Goal: Transaction & Acquisition: Purchase product/service

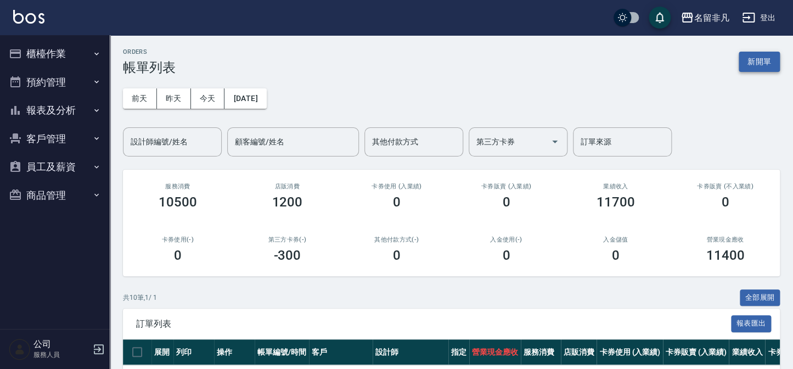
click at [756, 61] on button "新開單" at bounding box center [759, 62] width 41 height 20
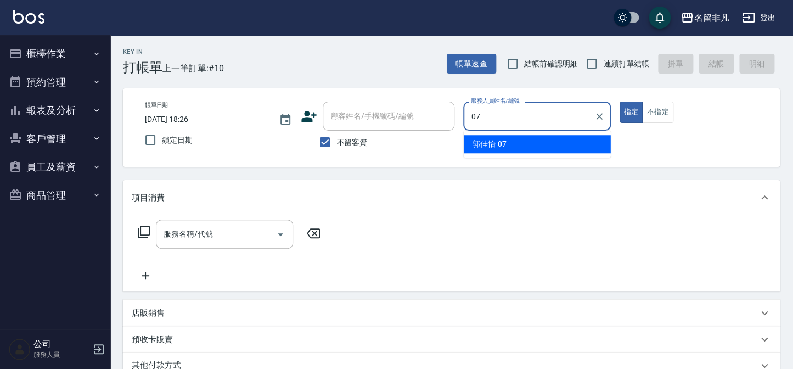
type input "[PERSON_NAME]-07"
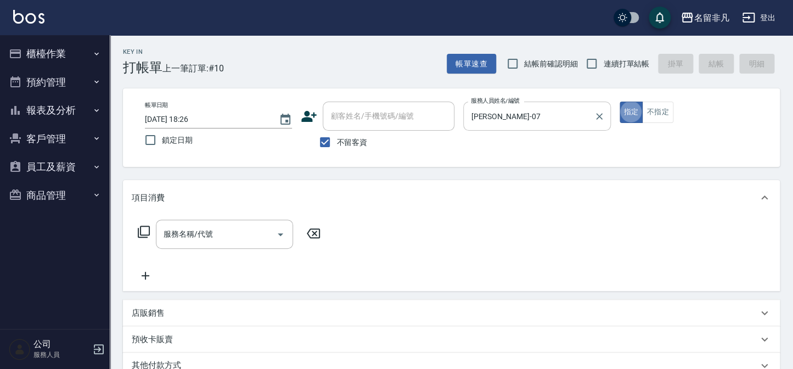
type button "true"
click at [249, 229] on input "服務名稱/代號" at bounding box center [216, 234] width 111 height 19
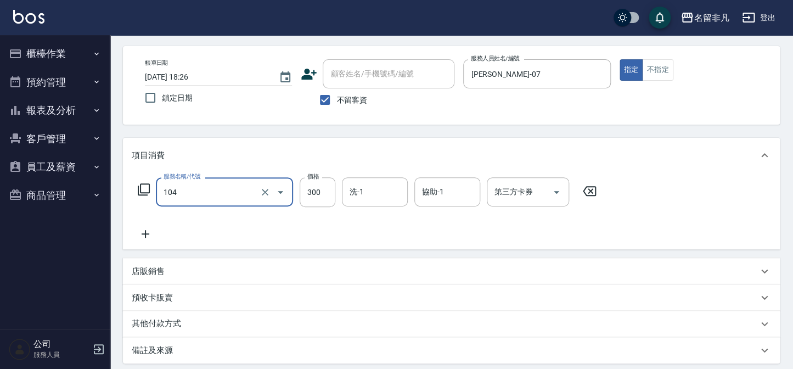
scroll to position [159, 0]
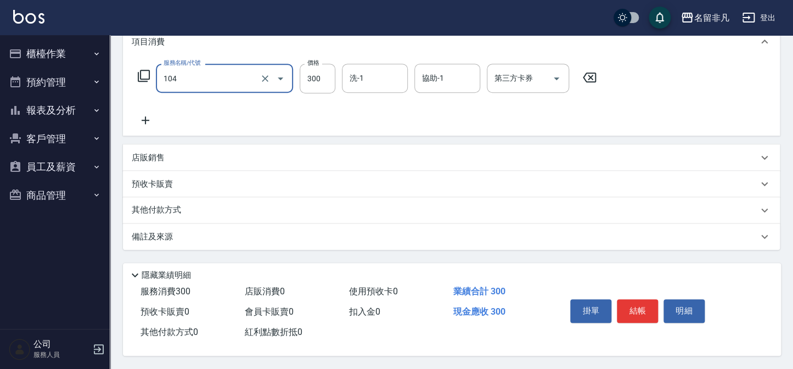
type input "洗髮(104)"
click at [627, 320] on div "掛單 結帳 明細" at bounding box center [637, 312] width 143 height 35
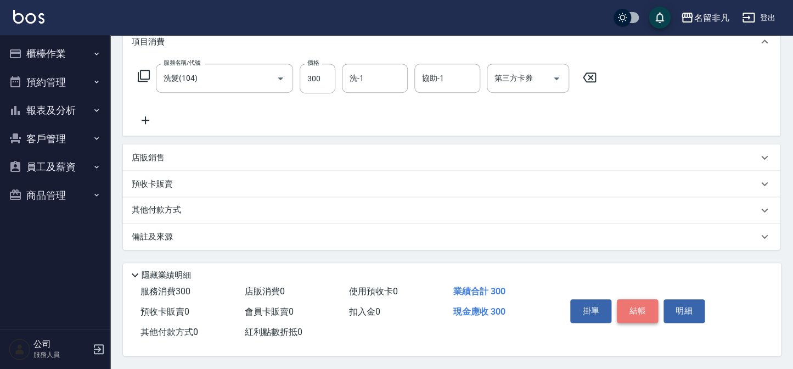
click at [627, 316] on button "結帳" at bounding box center [637, 310] width 41 height 23
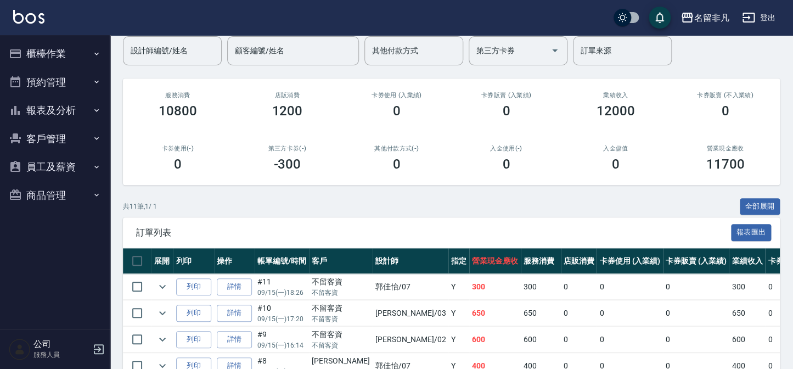
scroll to position [99, 0]
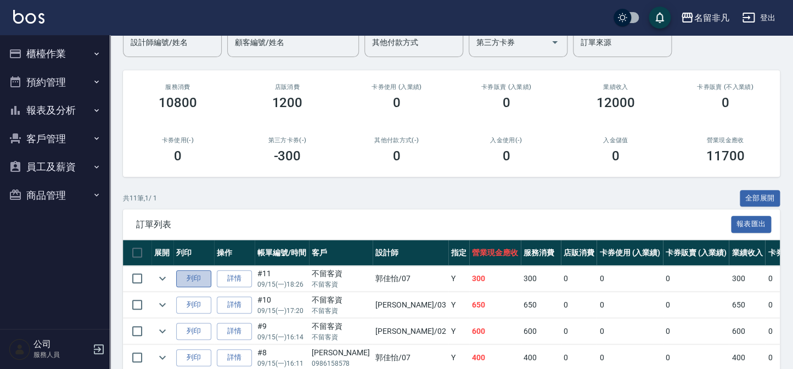
click at [203, 283] on button "列印" at bounding box center [193, 278] width 35 height 17
click at [45, 109] on button "報表及分析" at bounding box center [54, 110] width 101 height 29
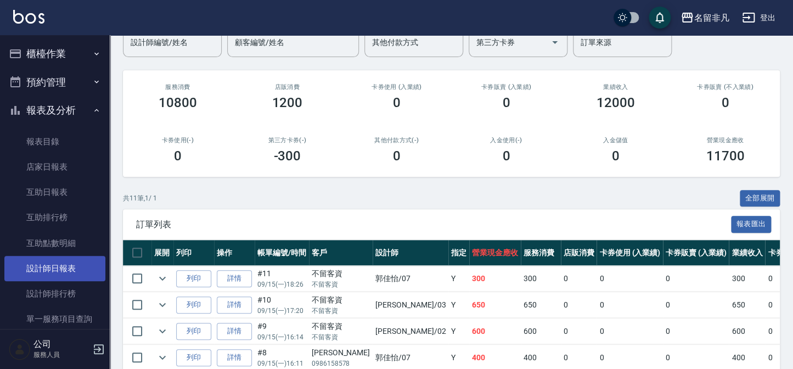
click at [51, 274] on link "設計師日報表" at bounding box center [54, 268] width 101 height 25
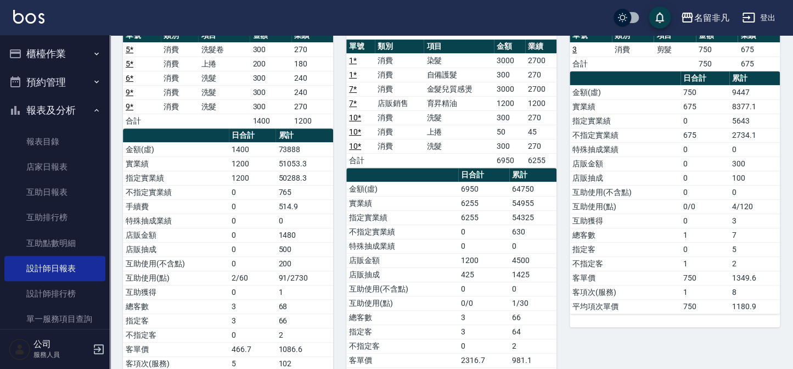
scroll to position [99, 0]
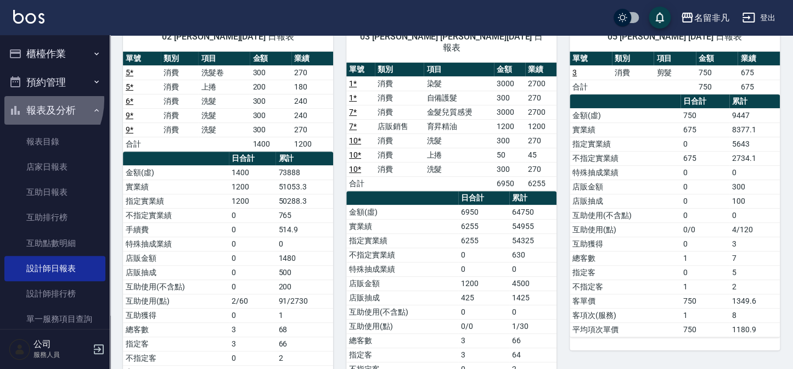
click at [26, 100] on button "報表及分析" at bounding box center [54, 110] width 101 height 29
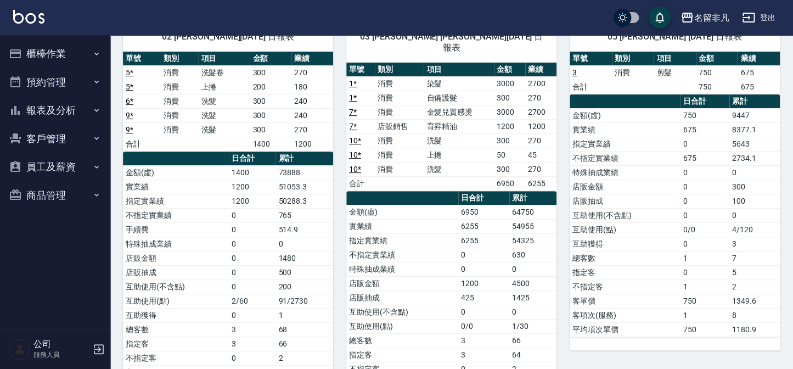
click at [34, 58] on button "櫃檯作業" at bounding box center [54, 54] width 101 height 29
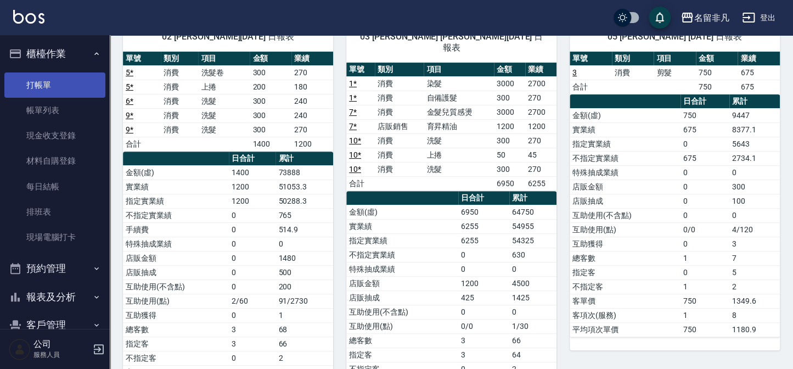
click at [40, 85] on link "打帳單" at bounding box center [54, 84] width 101 height 25
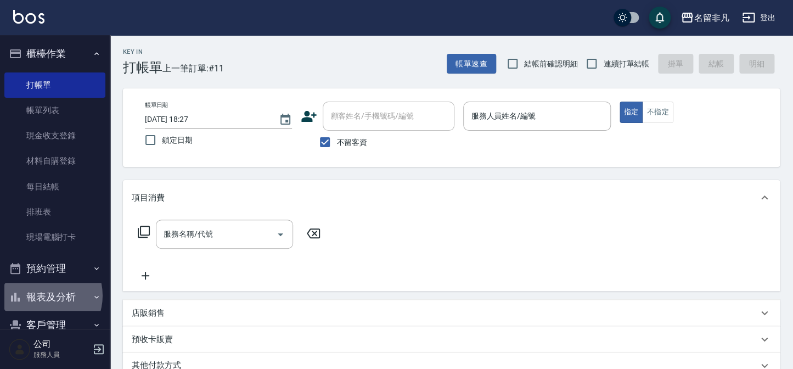
click at [44, 295] on button "報表及分析" at bounding box center [54, 297] width 101 height 29
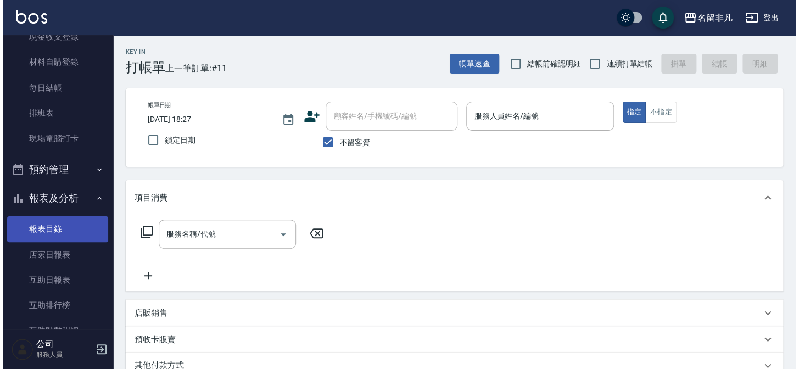
scroll to position [99, 0]
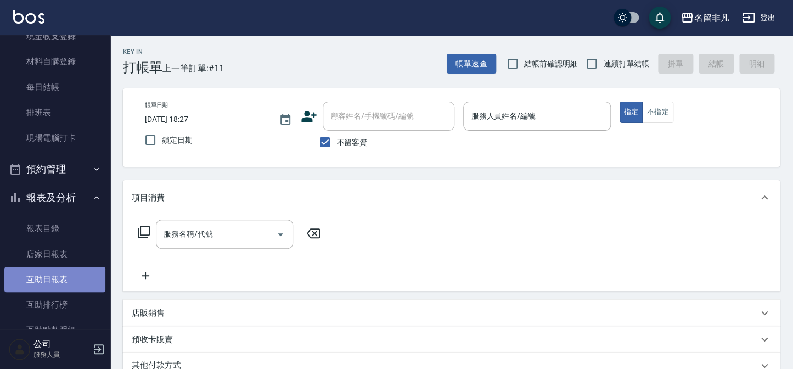
click at [66, 274] on link "互助日報表" at bounding box center [54, 279] width 101 height 25
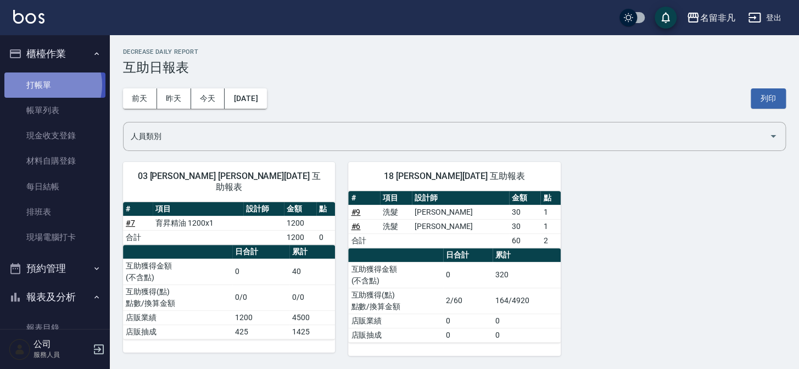
click at [47, 85] on link "打帳單" at bounding box center [54, 84] width 101 height 25
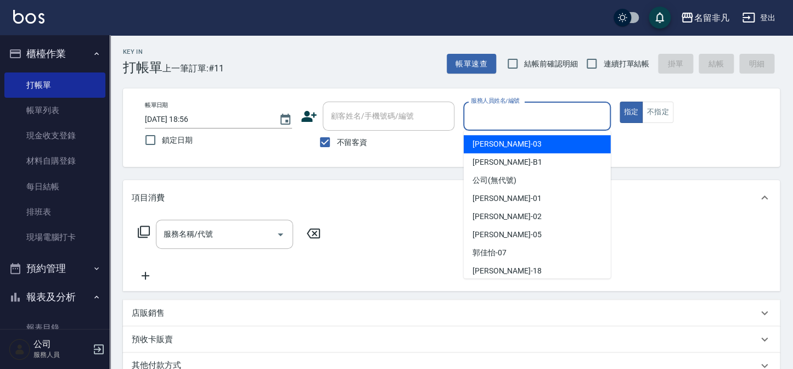
click at [547, 115] on input "服務人員姓名/編號" at bounding box center [536, 115] width 137 height 19
click at [529, 142] on div "[PERSON_NAME] -03" at bounding box center [537, 144] width 147 height 18
type input "[PERSON_NAME]-03"
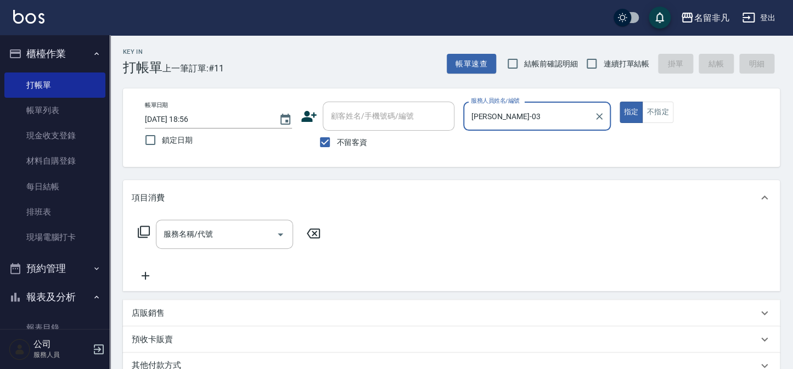
drag, startPoint x: 629, startPoint y: 105, endPoint x: 595, endPoint y: 115, distance: 35.1
click at [629, 105] on button "指定" at bounding box center [632, 112] width 24 height 21
click at [145, 231] on icon at bounding box center [143, 231] width 13 height 13
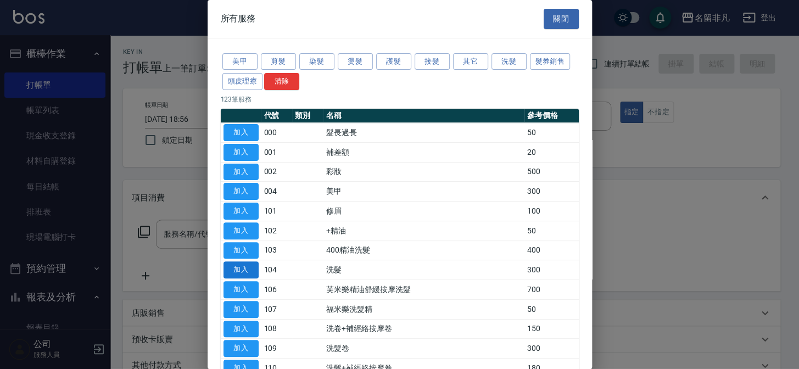
click at [228, 264] on button "加入" at bounding box center [240, 269] width 35 height 17
type input "洗髮(104)"
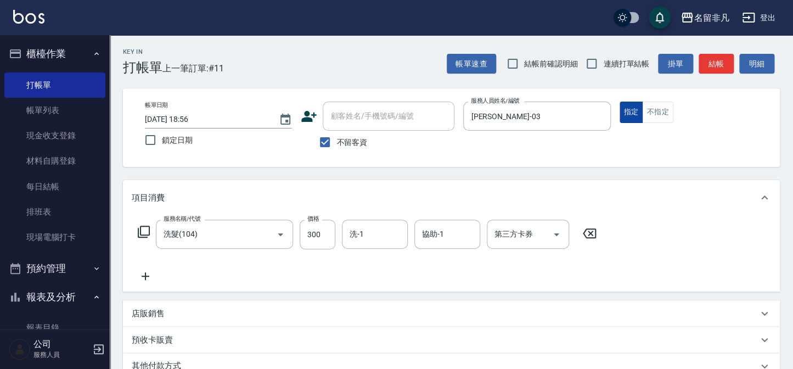
click at [627, 107] on button "指定" at bounding box center [632, 112] width 24 height 21
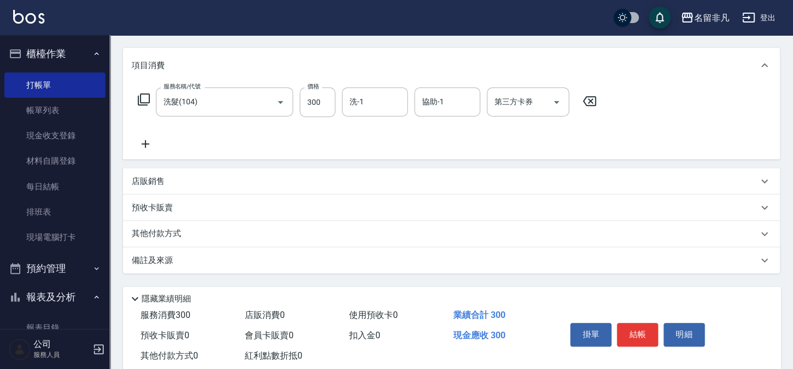
scroll to position [159, 0]
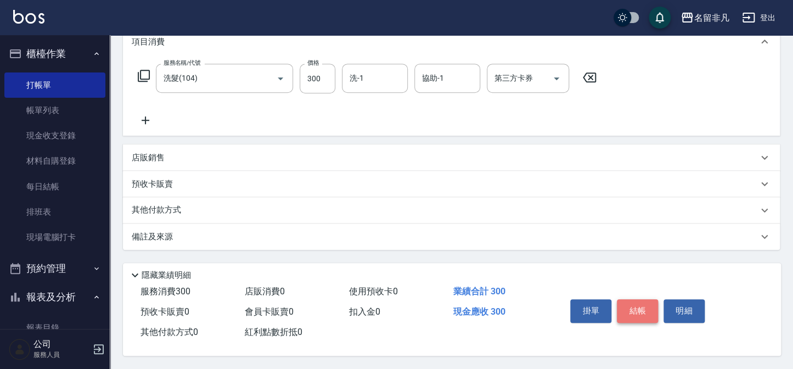
click at [625, 304] on button "結帳" at bounding box center [637, 310] width 41 height 23
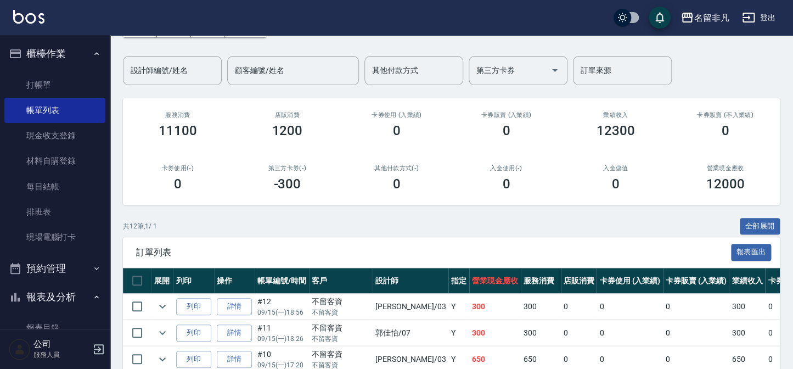
scroll to position [99, 0]
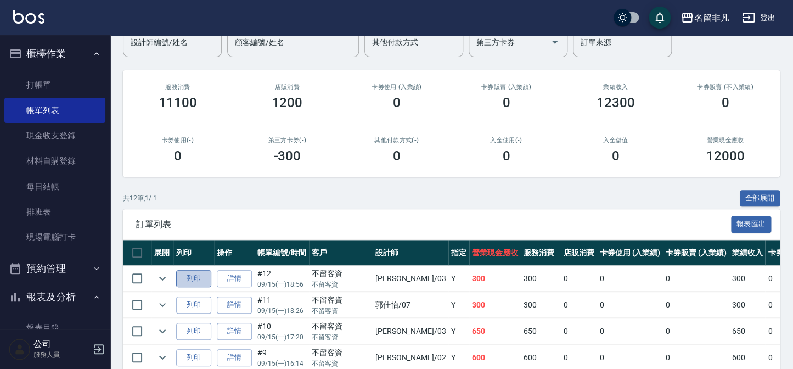
click at [203, 278] on button "列印" at bounding box center [193, 278] width 35 height 17
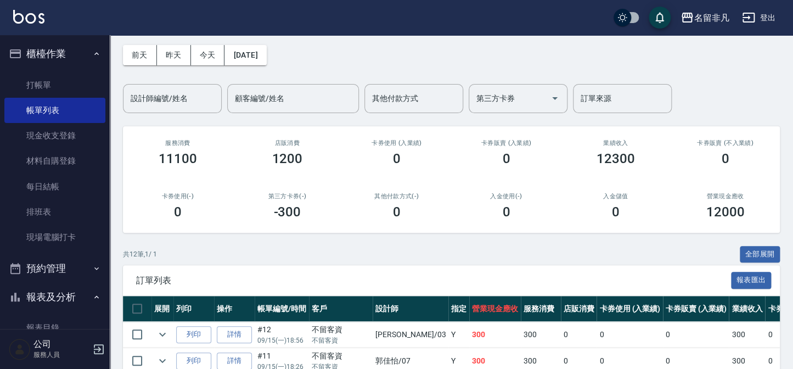
scroll to position [0, 0]
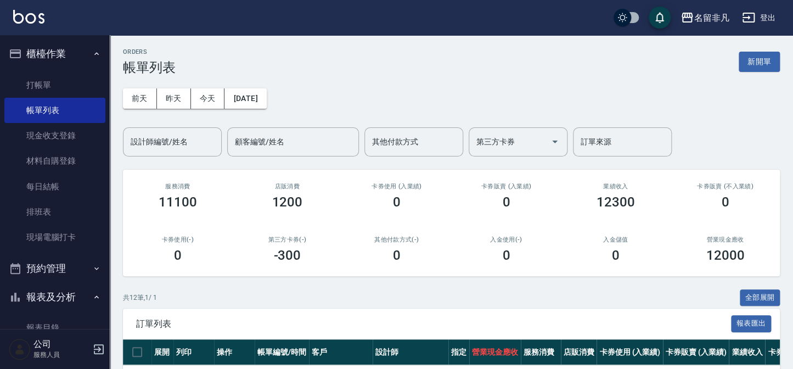
click at [751, 50] on div "ORDERS 帳單列表 新開單" at bounding box center [451, 61] width 657 height 27
click at [749, 59] on button "新開單" at bounding box center [759, 62] width 41 height 20
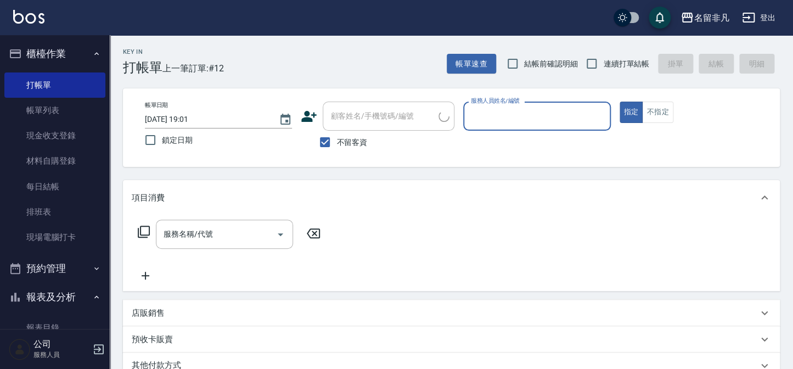
click at [523, 125] on input "服務人員姓名/編號" at bounding box center [536, 115] width 137 height 19
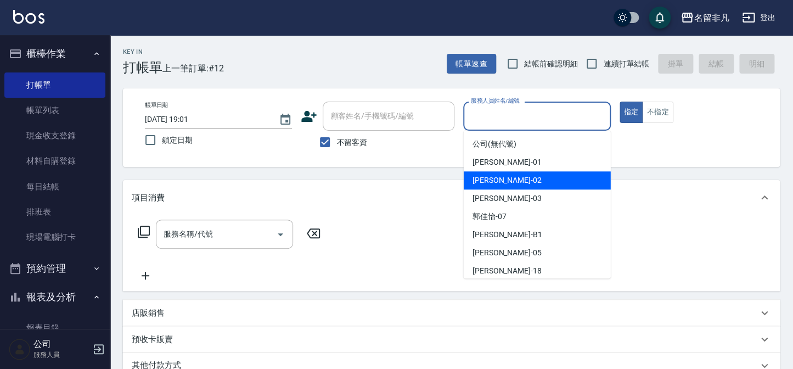
click at [504, 175] on span "[PERSON_NAME]-02" at bounding box center [507, 181] width 69 height 12
type input "[PERSON_NAME]-02"
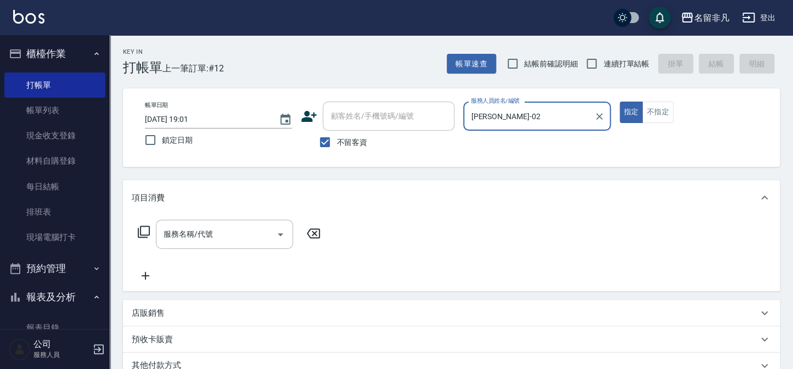
click at [141, 229] on icon at bounding box center [144, 232] width 12 height 12
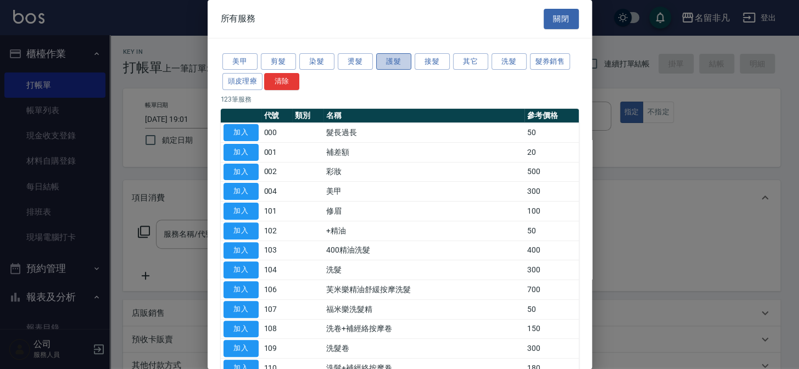
click at [397, 59] on button "護髮" at bounding box center [393, 61] width 35 height 17
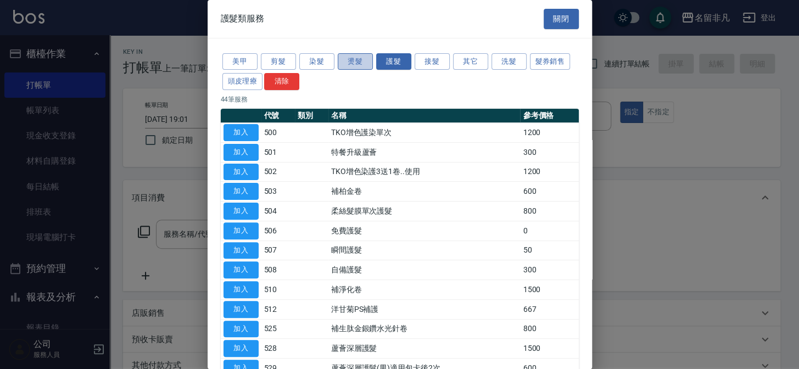
click at [350, 60] on button "燙髮" at bounding box center [355, 61] width 35 height 17
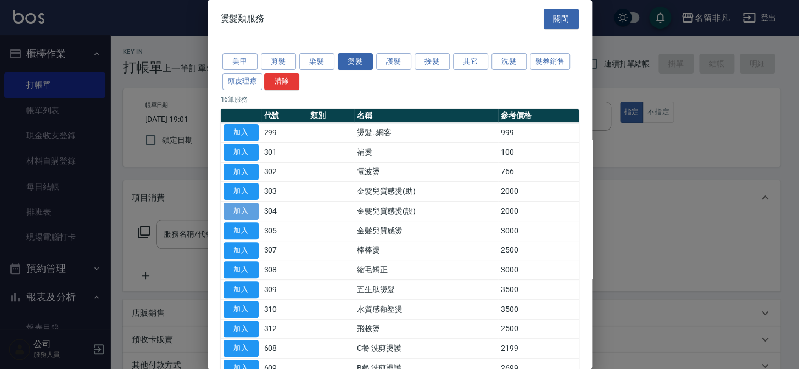
click at [249, 208] on button "加入" at bounding box center [240, 211] width 35 height 17
type input "金髮兒質感燙(設)(304)"
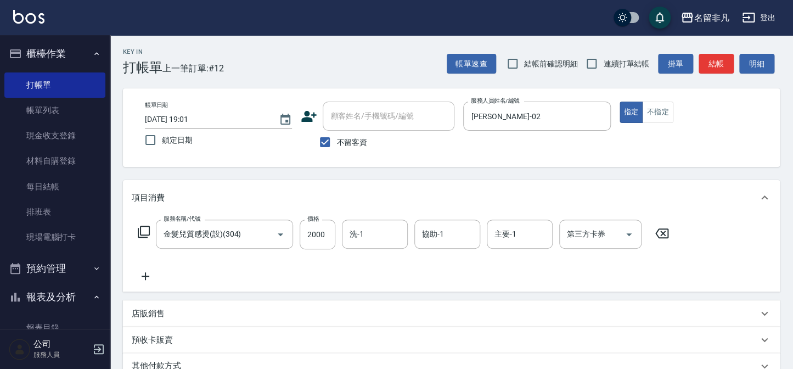
click at [340, 242] on div "服務名稱/代號 金髮兒質感燙(設)(304) 服務名稱/代號 價格 2000 價格 洗-1 洗-1 協助-1 協助-1 主要-1 主要-1 第三方卡券 第三方…" at bounding box center [404, 235] width 544 height 30
click at [333, 240] on input "2000" at bounding box center [318, 235] width 36 height 30
type input "2800"
type input "[PERSON_NAME]-18"
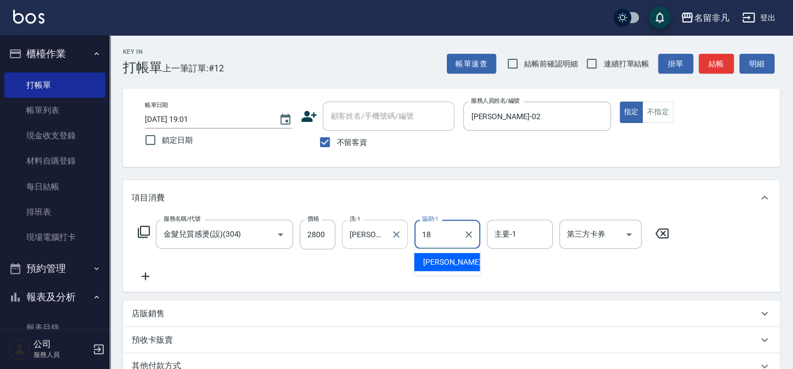
type input "[PERSON_NAME]-18"
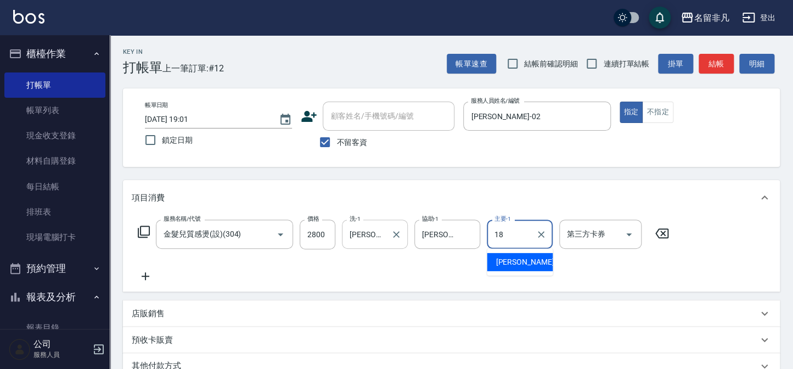
type input "[PERSON_NAME]-18"
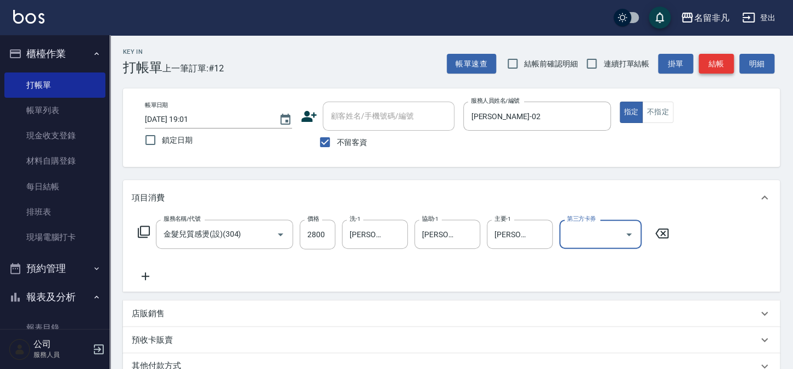
click at [717, 68] on button "結帳" at bounding box center [716, 64] width 35 height 20
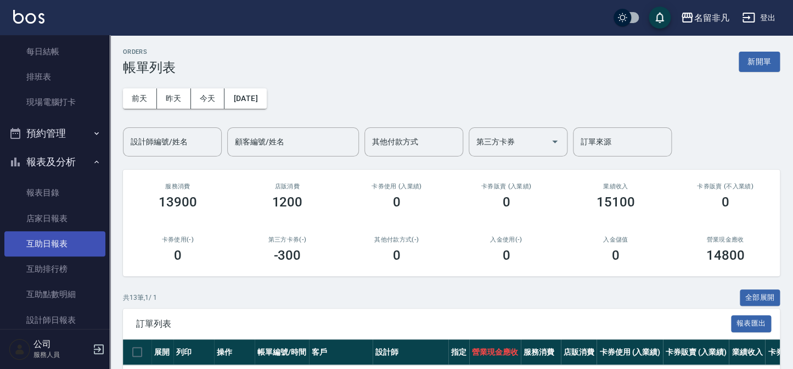
scroll to position [149, 0]
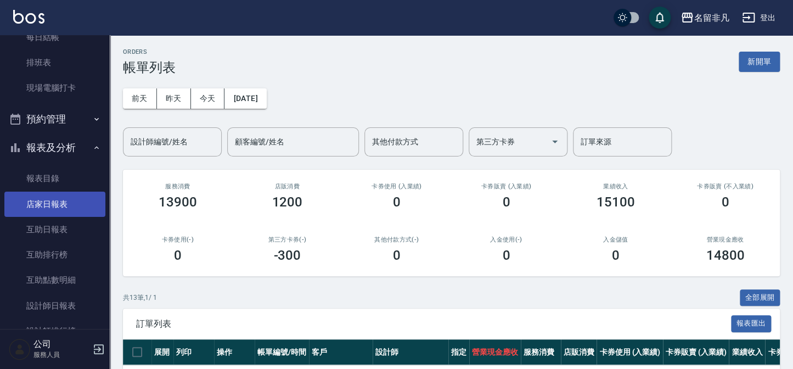
click at [31, 209] on link "店家日報表" at bounding box center [54, 204] width 101 height 25
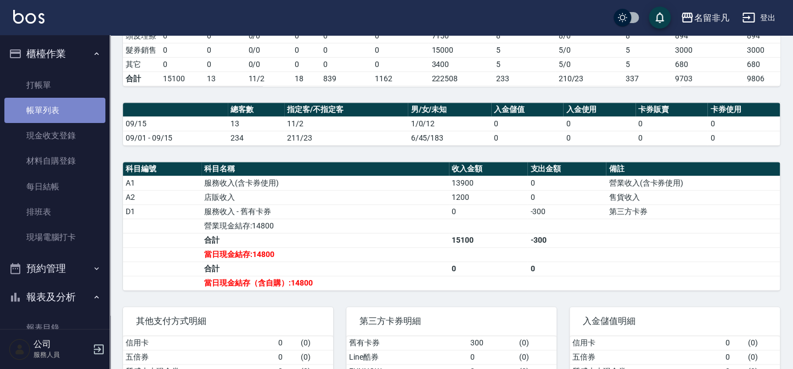
click at [77, 106] on link "帳單列表" at bounding box center [54, 110] width 101 height 25
